Goal: Task Accomplishment & Management: Manage account settings

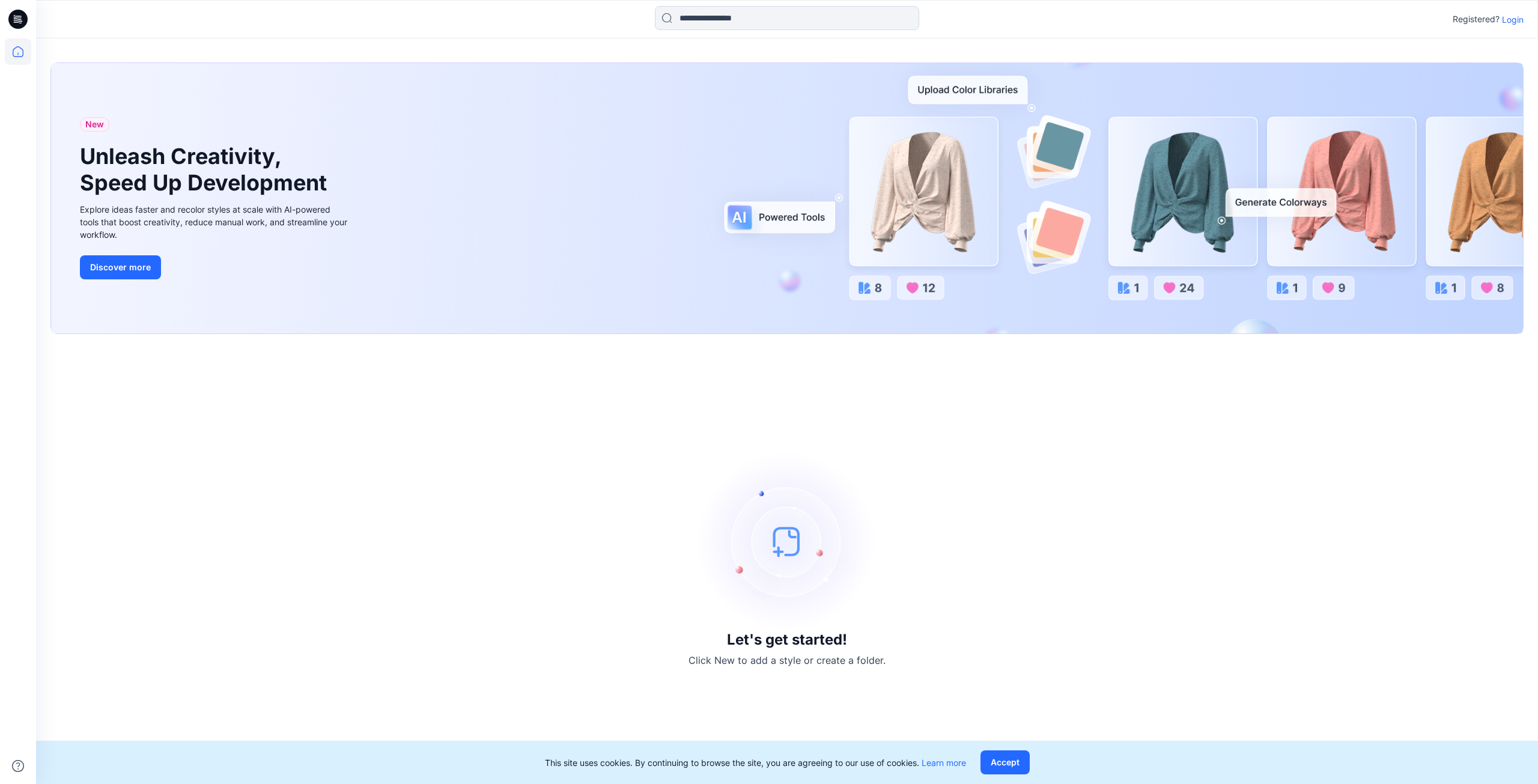
click at [1509, 21] on p "Login" at bounding box center [1513, 19] width 22 height 13
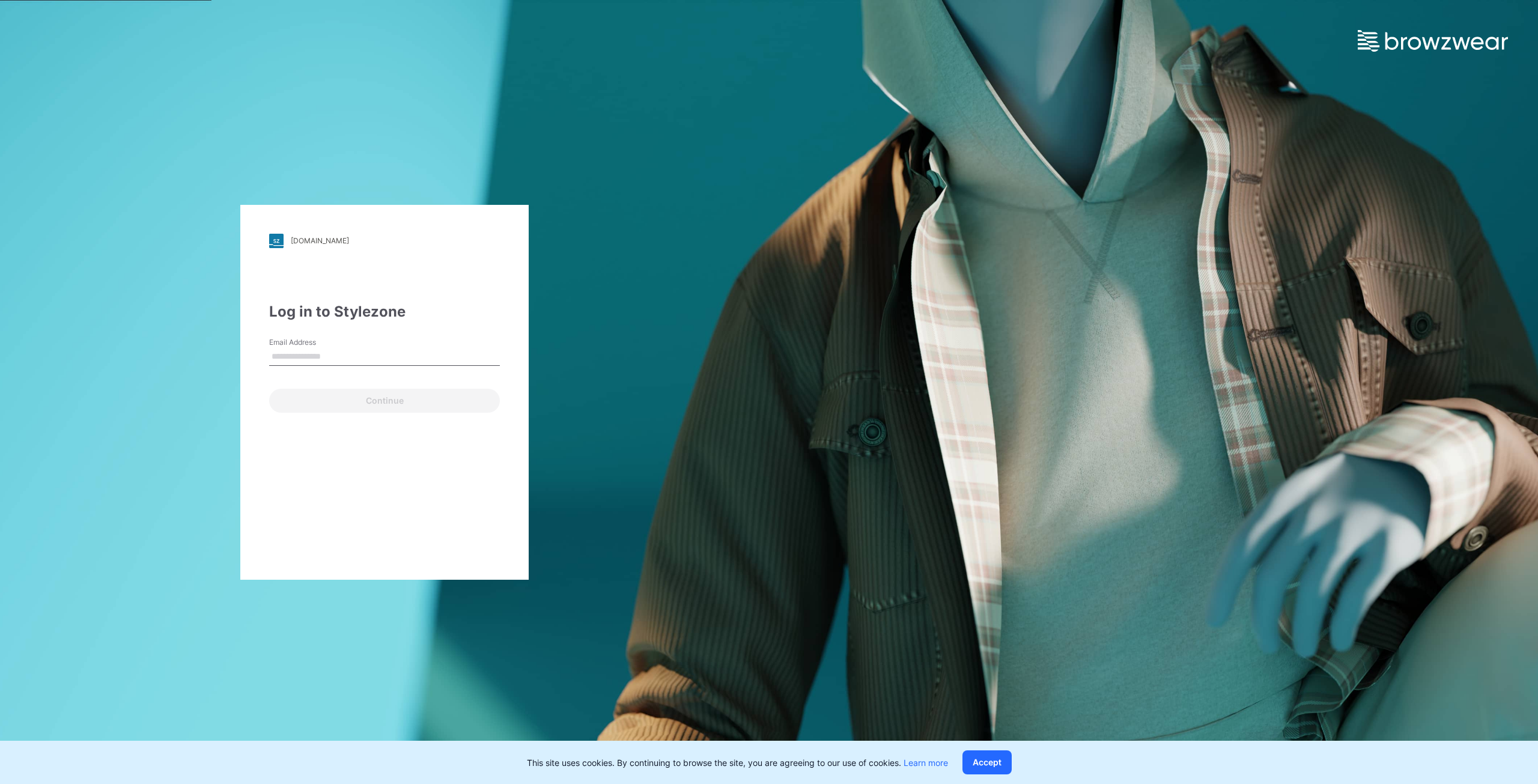
type input "**********"
click at [328, 401] on button "Continue" at bounding box center [384, 401] width 230 height 24
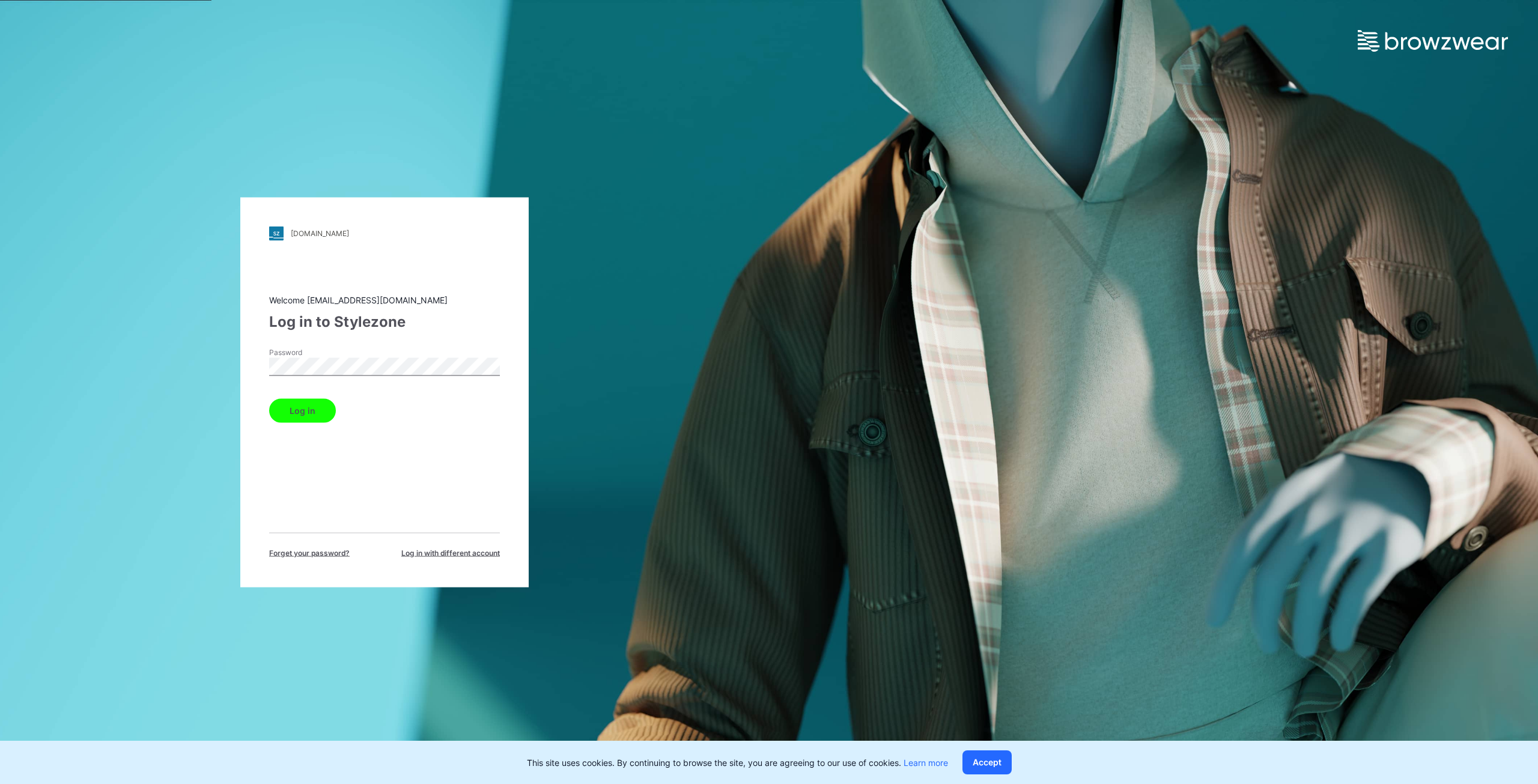
click at [295, 409] on button "Log in" at bounding box center [302, 410] width 67 height 24
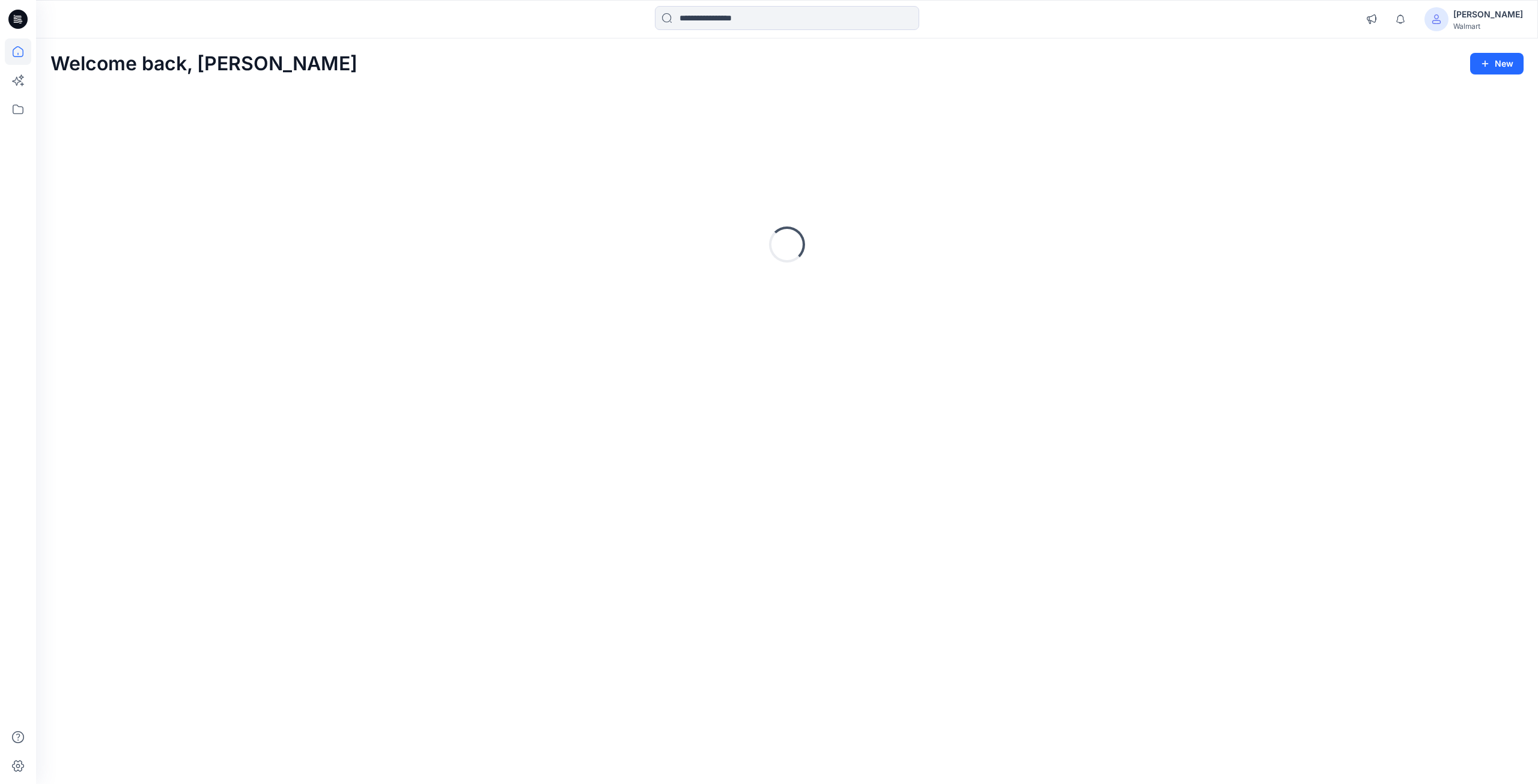
click at [980, 760] on div "Welcome back, [PERSON_NAME] New Loading..." at bounding box center [787, 411] width 1502 height 746
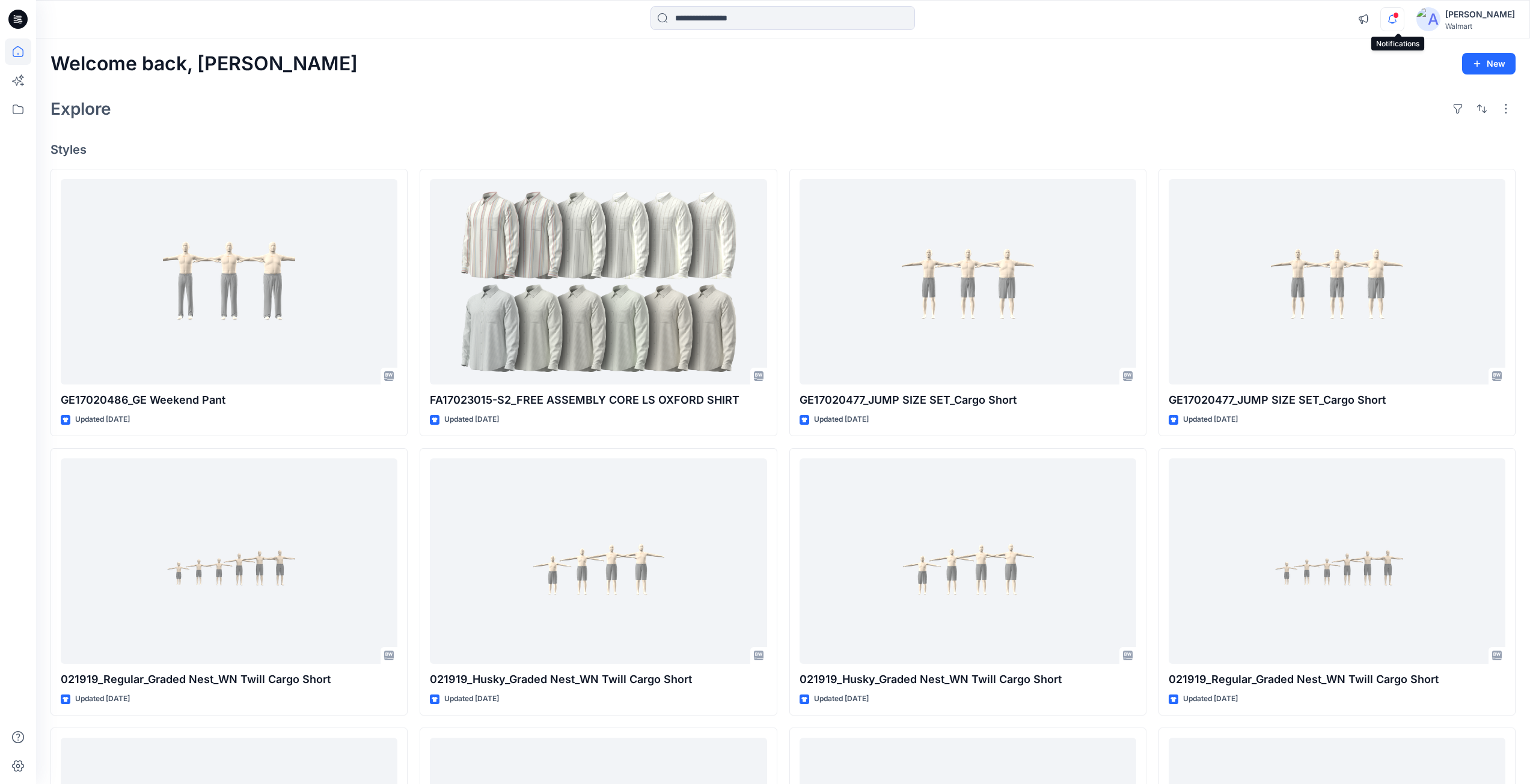
click at [1396, 20] on icon "button" at bounding box center [1392, 19] width 9 height 8
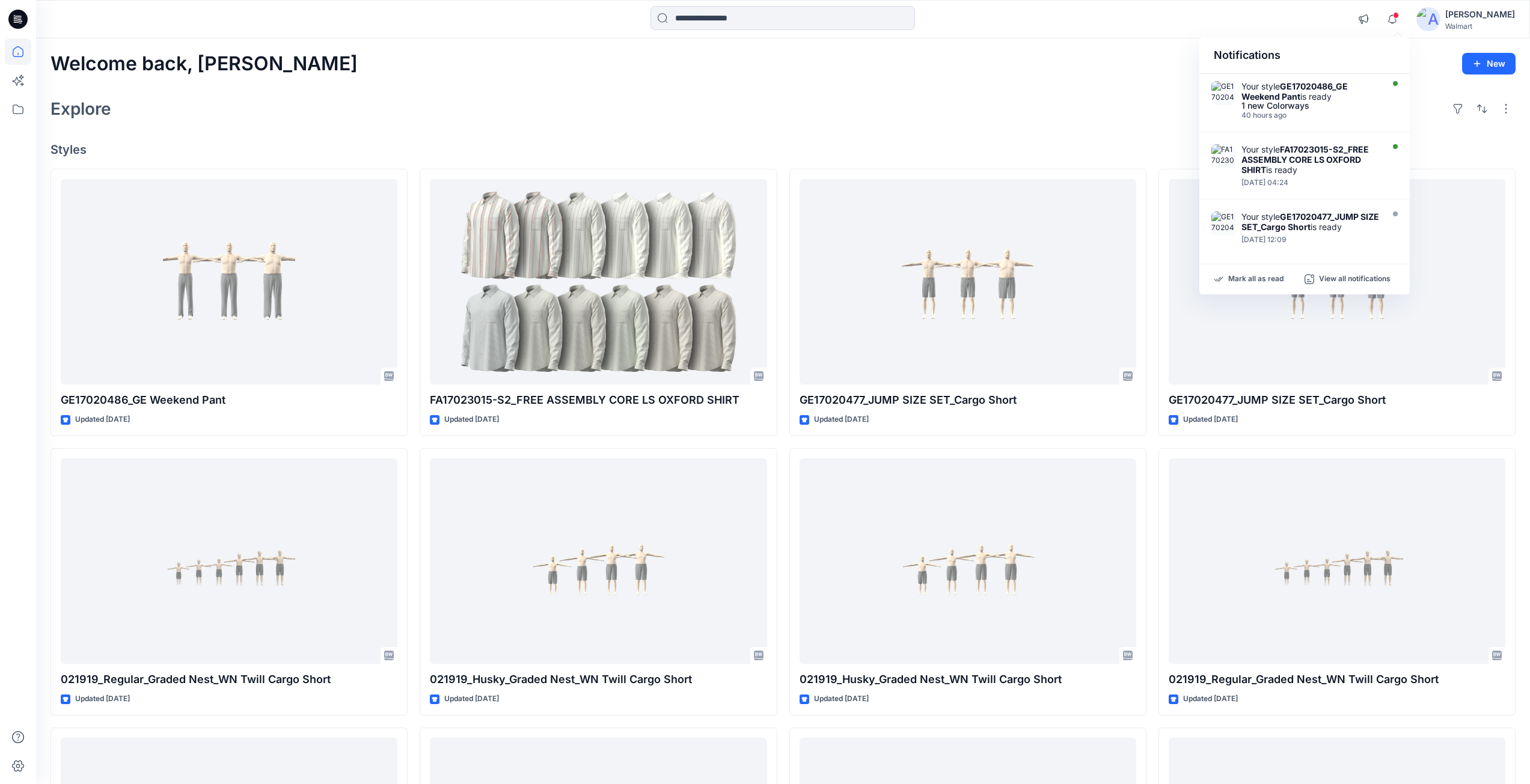
click at [19, 10] on icon at bounding box center [18, 19] width 19 height 19
